Goal: Task Accomplishment & Management: Use online tool/utility

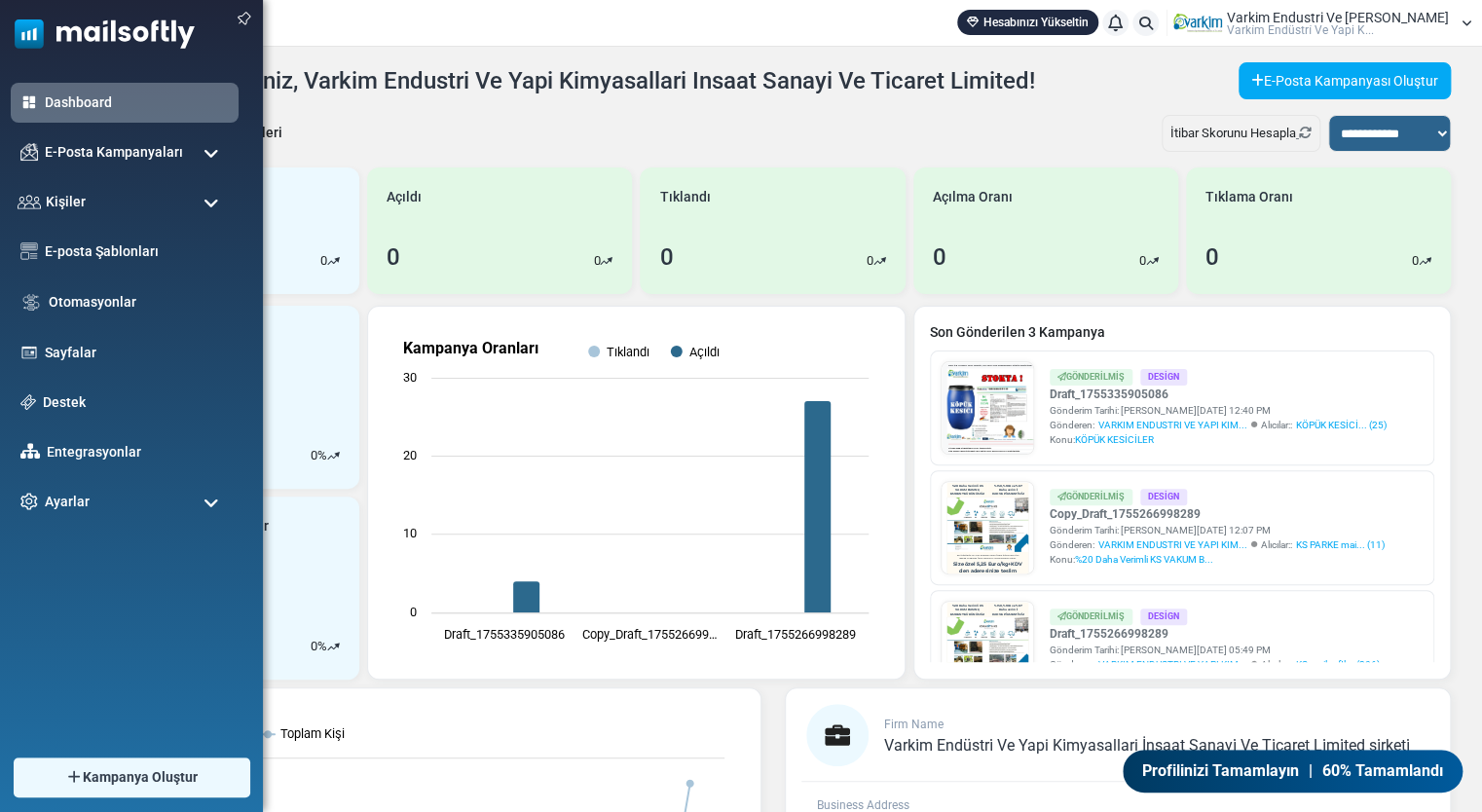
click at [213, 146] on span at bounding box center [211, 154] width 16 height 18
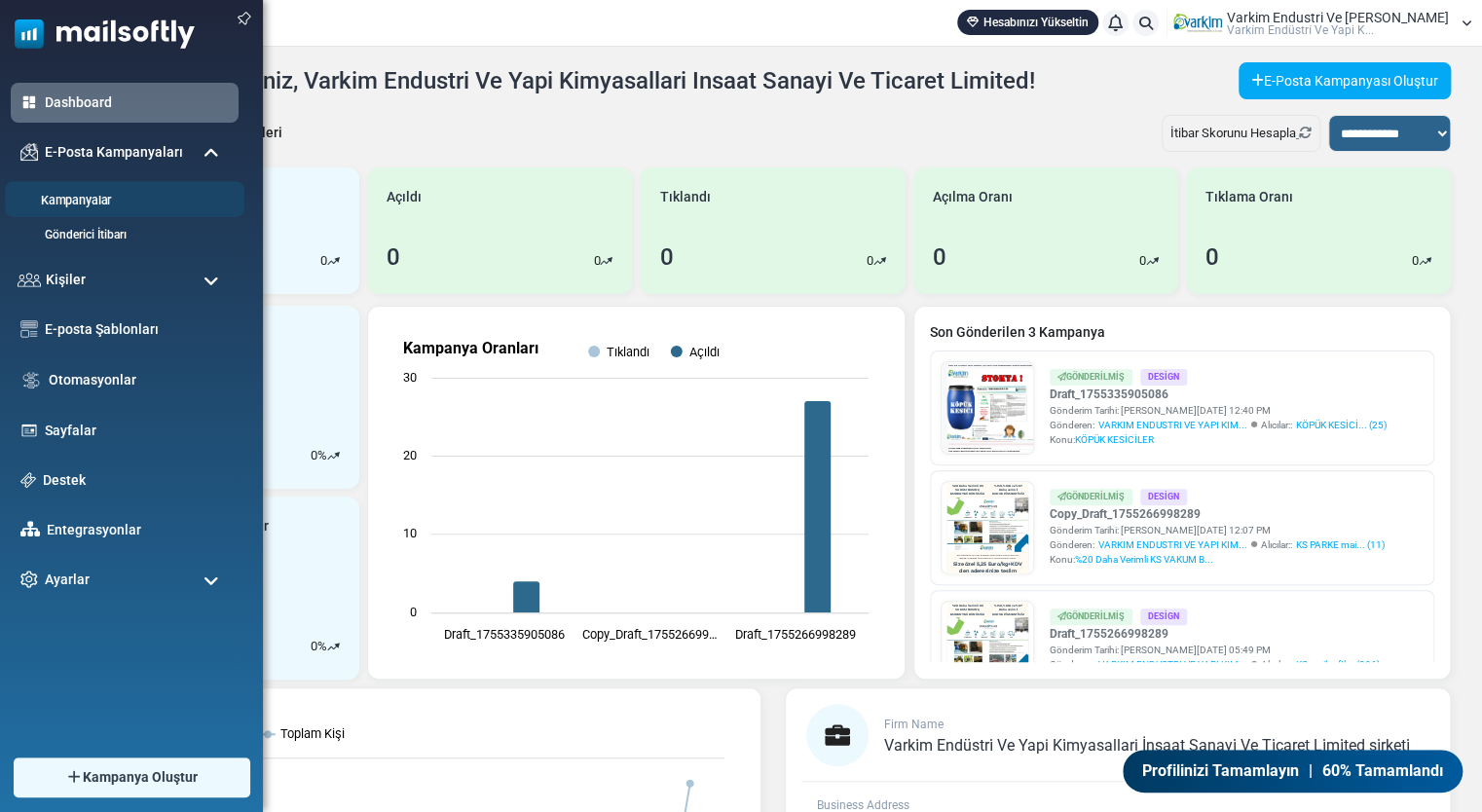
click at [152, 199] on link "Kampanyalar" at bounding box center [121, 201] width 233 height 19
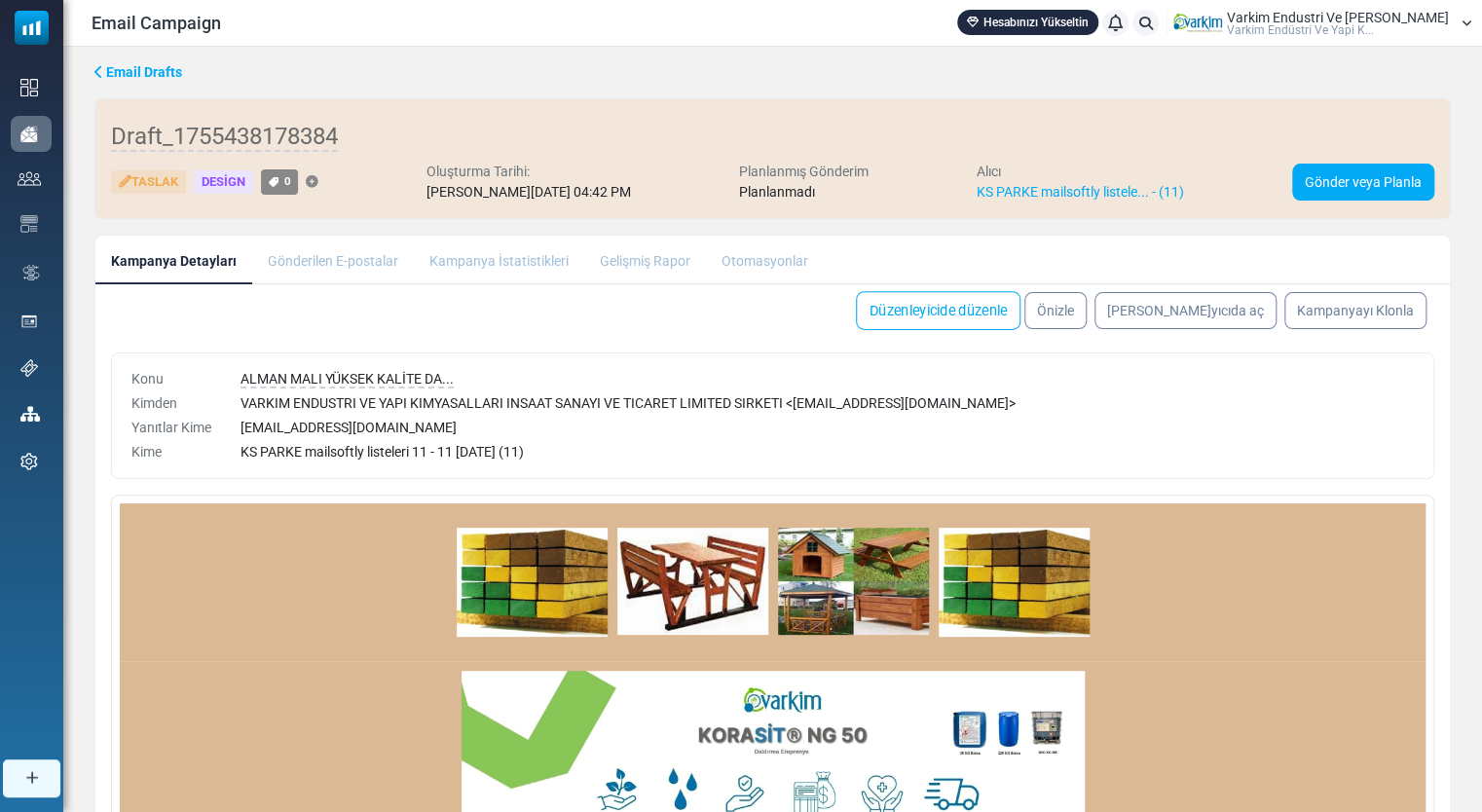
click at [1020, 324] on link "Düzenleyicide düzenle" at bounding box center [938, 310] width 165 height 39
